Goal: Information Seeking & Learning: Learn about a topic

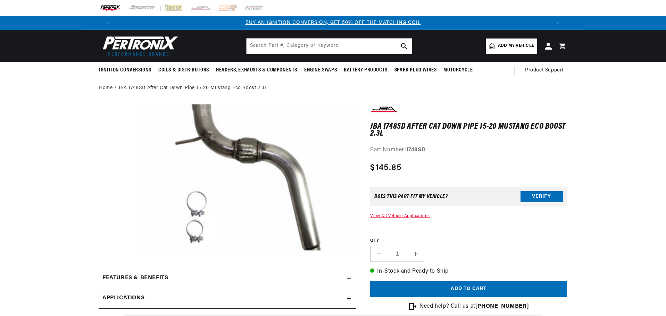
click at [408, 216] on link "View All Vehicle Applications" at bounding box center [399, 216] width 59 height 4
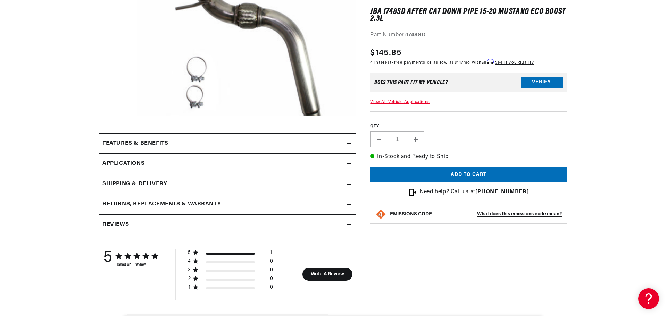
scroll to position [139, 0]
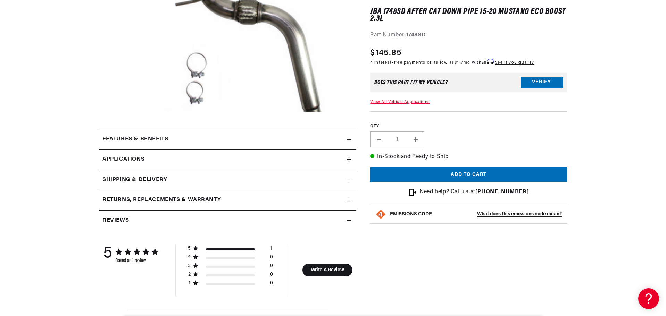
click at [263, 149] on summary "Features & Benefits" at bounding box center [227, 140] width 257 height 20
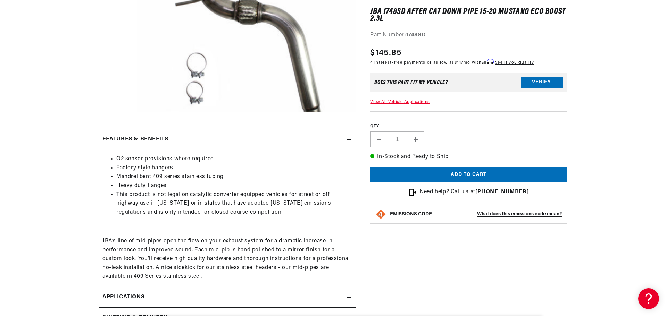
scroll to position [0, 0]
click at [264, 144] on summary "Features & Benefits" at bounding box center [227, 140] width 257 height 20
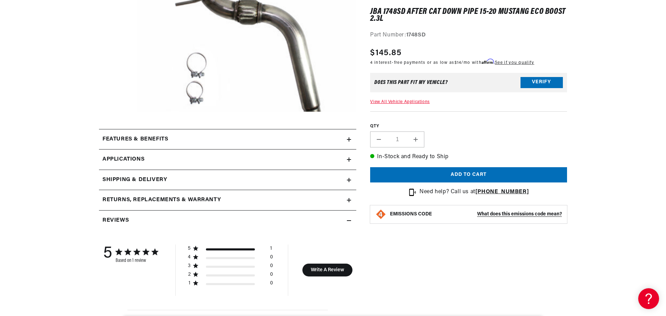
click at [222, 159] on link "Applications" at bounding box center [227, 160] width 257 height 20
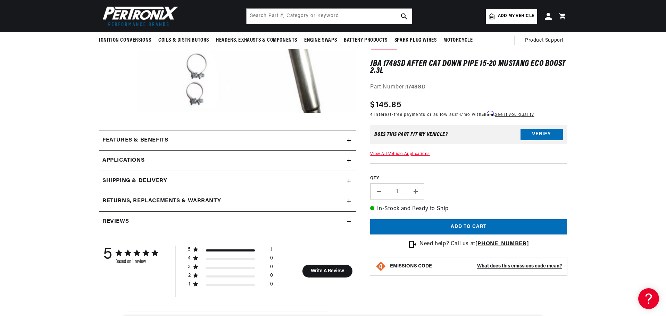
scroll to position [0, 434]
click at [175, 197] on summary "Returns, Replacements & Warranty" at bounding box center [227, 201] width 257 height 20
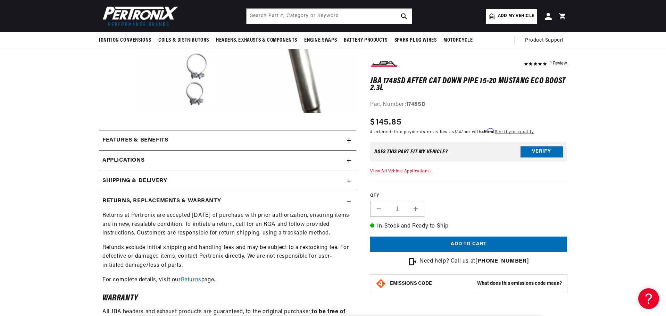
scroll to position [0, 867]
click at [175, 197] on summary "Returns, Replacements & Warranty" at bounding box center [227, 201] width 257 height 20
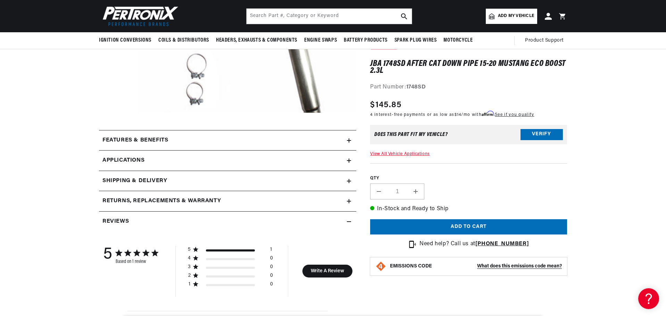
click at [174, 182] on div "Shipping & Delivery" at bounding box center [223, 181] width 248 height 9
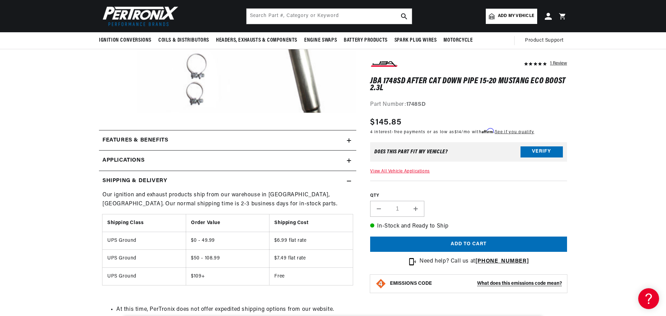
click at [173, 182] on div "Shipping & Delivery" at bounding box center [223, 181] width 248 height 9
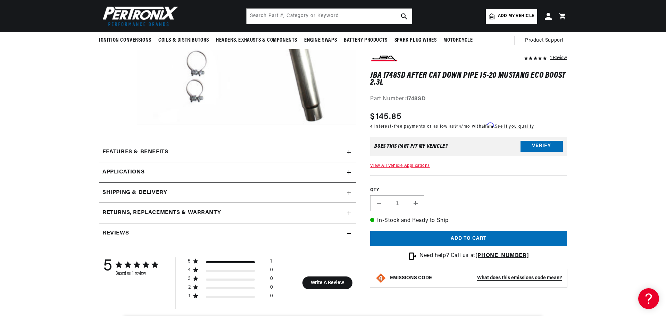
click at [158, 174] on link "Applications" at bounding box center [227, 173] width 257 height 20
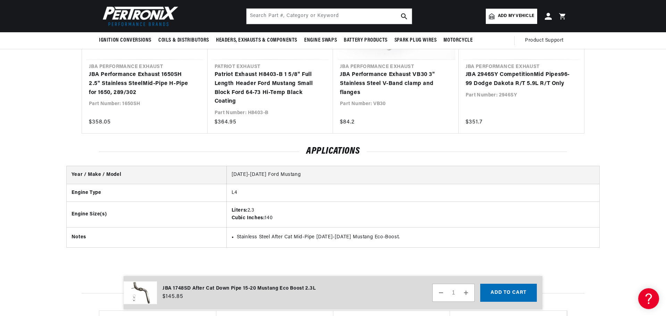
scroll to position [0, 0]
drag, startPoint x: 259, startPoint y: 210, endPoint x: 247, endPoint y: 211, distance: 11.8
click at [247, 211] on td "Liters: 2.3 Cubic Inches: 140" at bounding box center [412, 215] width 373 height 26
click at [248, 211] on td "Liters: 2.3 Cubic Inches: 140" at bounding box center [412, 215] width 373 height 26
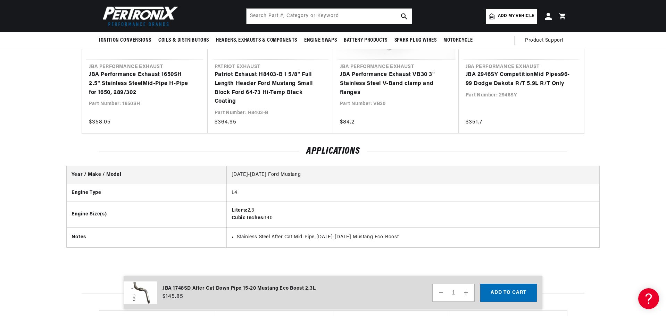
click at [43, 148] on div "Applications Year / Make / Model [DATE]-[DATE] Ford Mustang Engine Type L4 Engi…" at bounding box center [333, 204] width 666 height 141
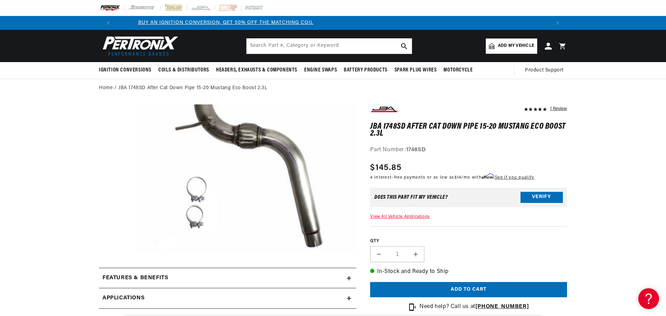
scroll to position [0, 8]
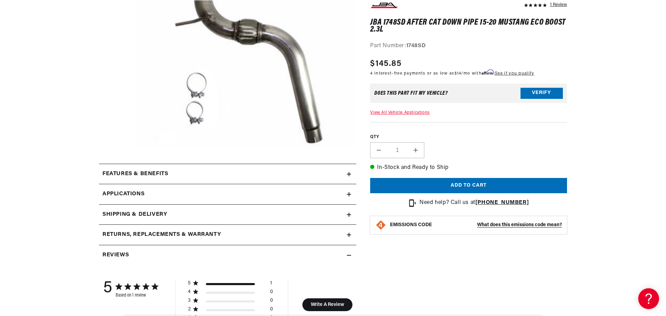
scroll to position [0, 434]
click at [180, 177] on div "Features & Benefits" at bounding box center [223, 174] width 248 height 9
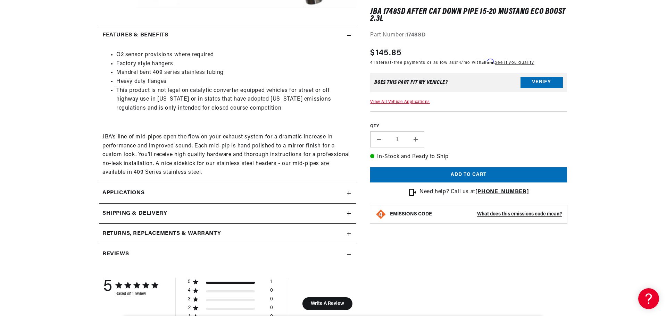
click at [177, 195] on link "Applications" at bounding box center [227, 193] width 257 height 20
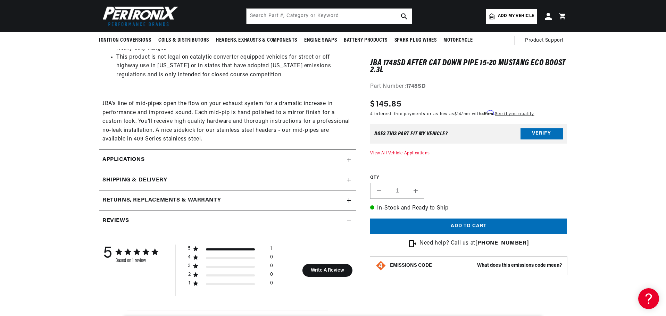
scroll to position [276, 0]
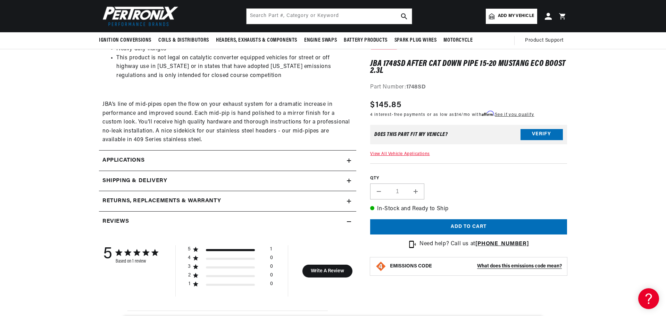
click at [171, 181] on div "Shipping & Delivery" at bounding box center [223, 181] width 248 height 9
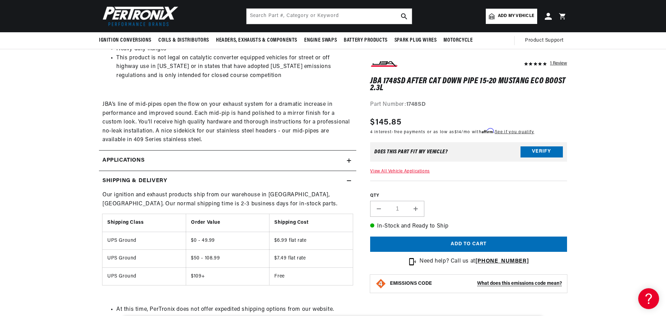
click at [178, 181] on div "Shipping & Delivery" at bounding box center [223, 181] width 248 height 9
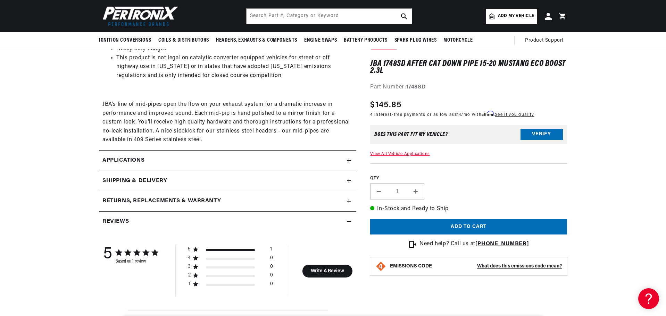
click at [178, 167] on link "Applications" at bounding box center [227, 161] width 257 height 20
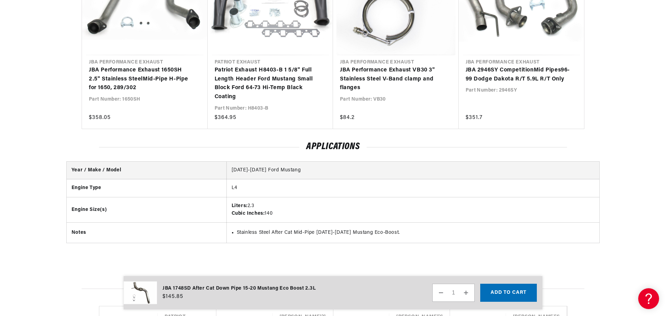
scroll to position [0, 0]
